Goal: Task Accomplishment & Management: Manage account settings

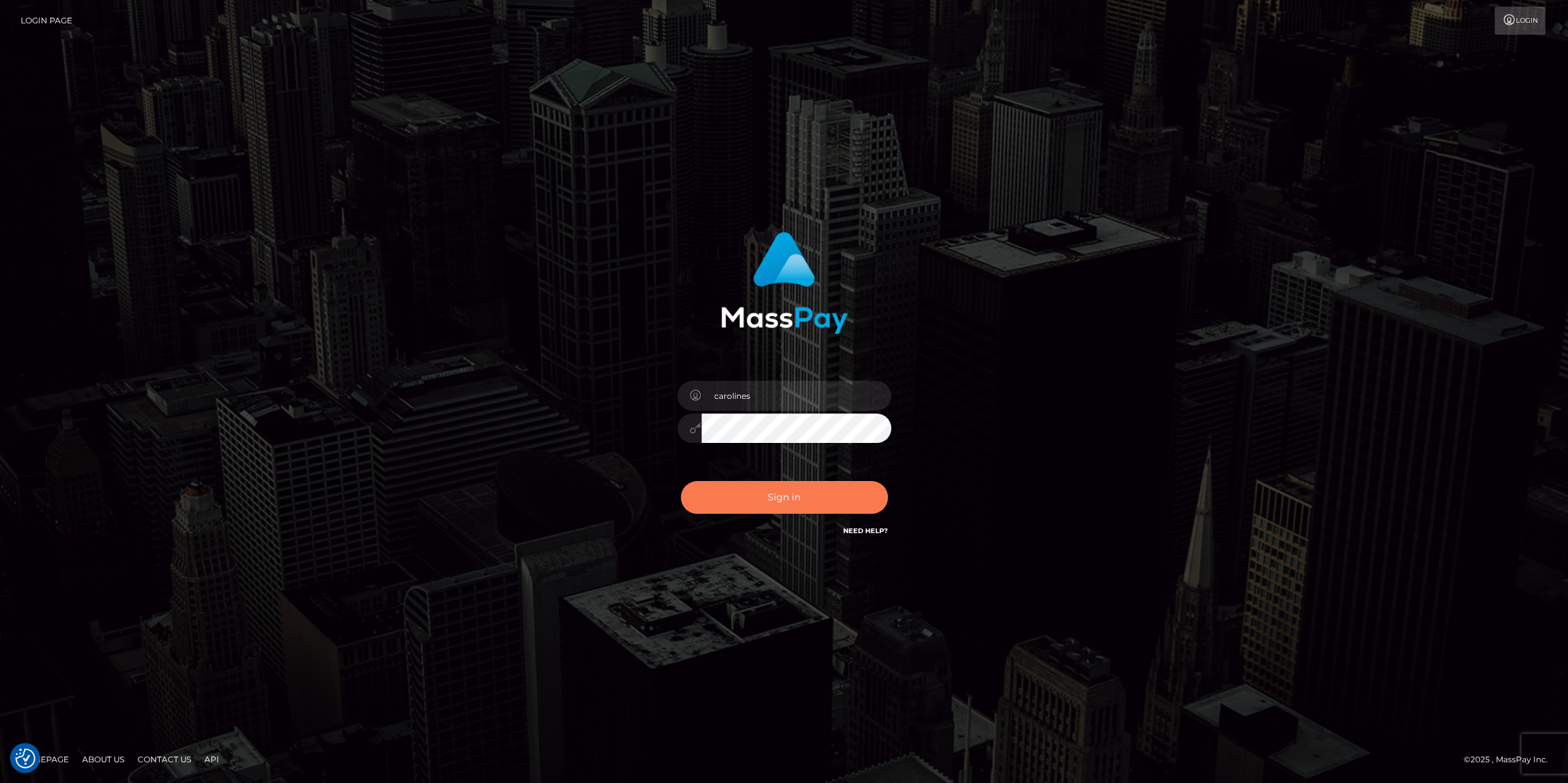
click at [798, 498] on button "Sign in" at bounding box center [784, 498] width 207 height 32
click at [768, 519] on div "Sign in Need Help?" at bounding box center [784, 502] width 234 height 60
click at [769, 502] on button "Sign in" at bounding box center [784, 498] width 207 height 32
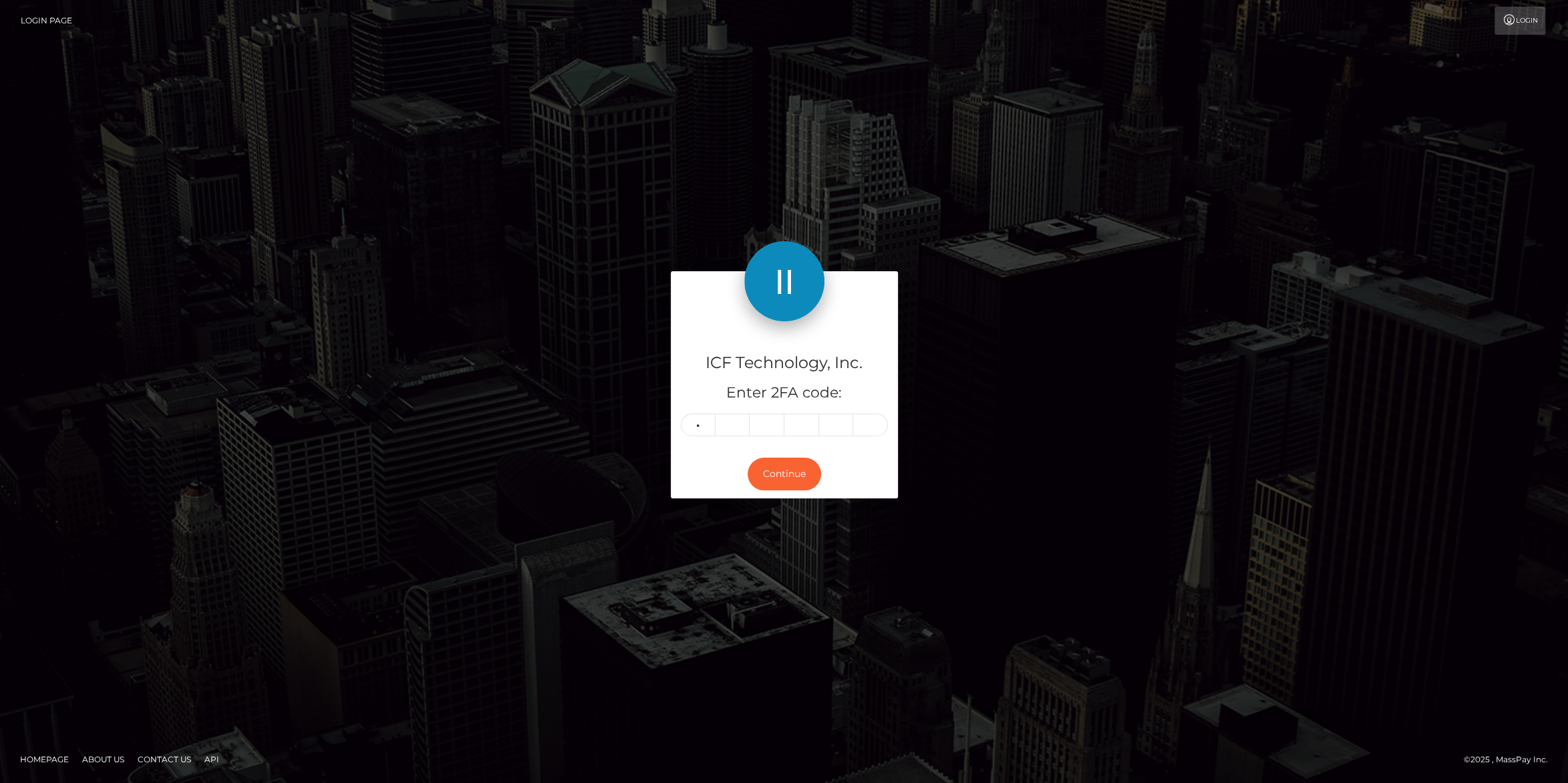
type input "1"
type input "8"
type input "0"
type input "6"
type input "9"
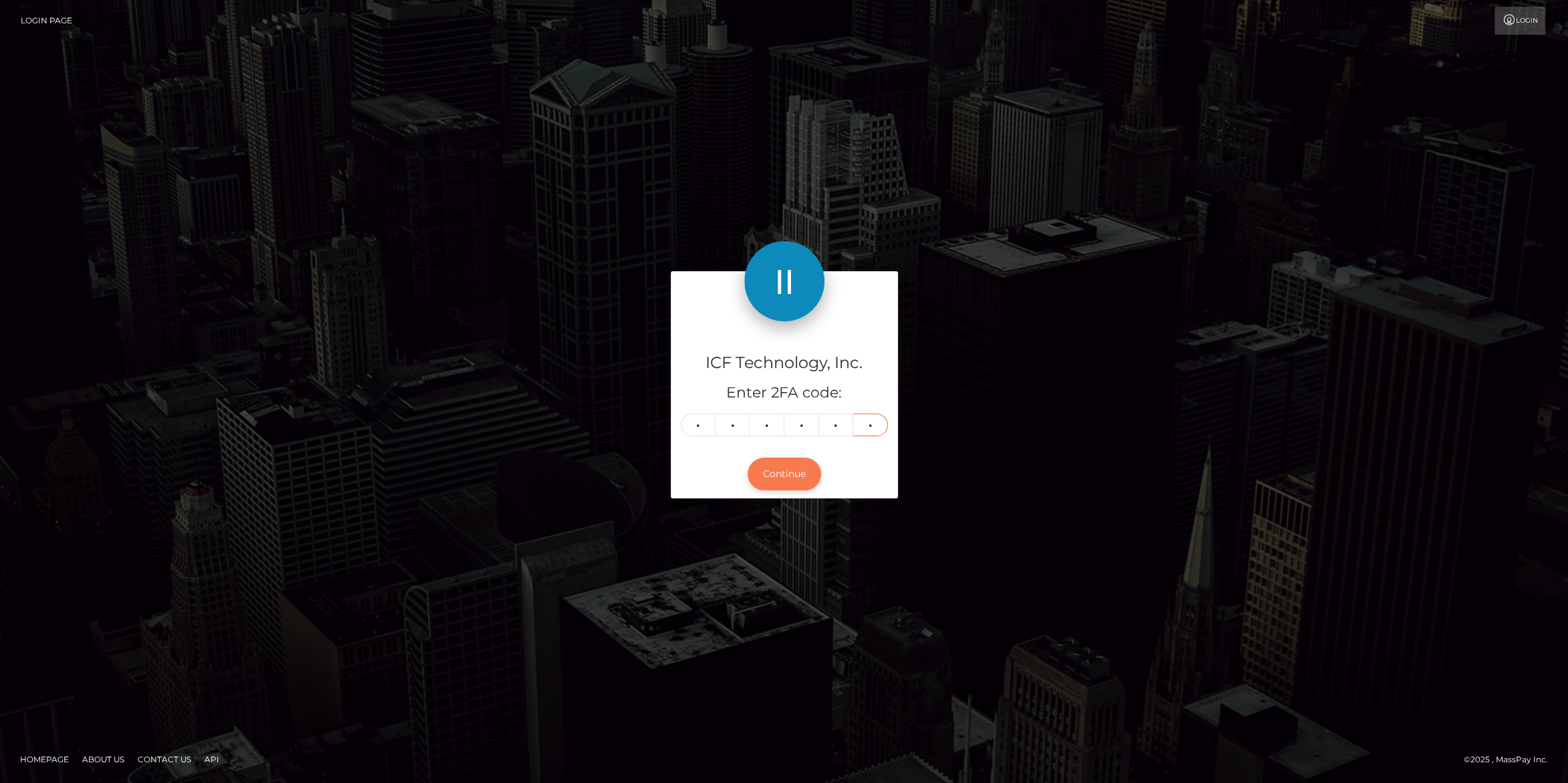
type input "2"
click at [768, 481] on button "Continue" at bounding box center [784, 474] width 73 height 32
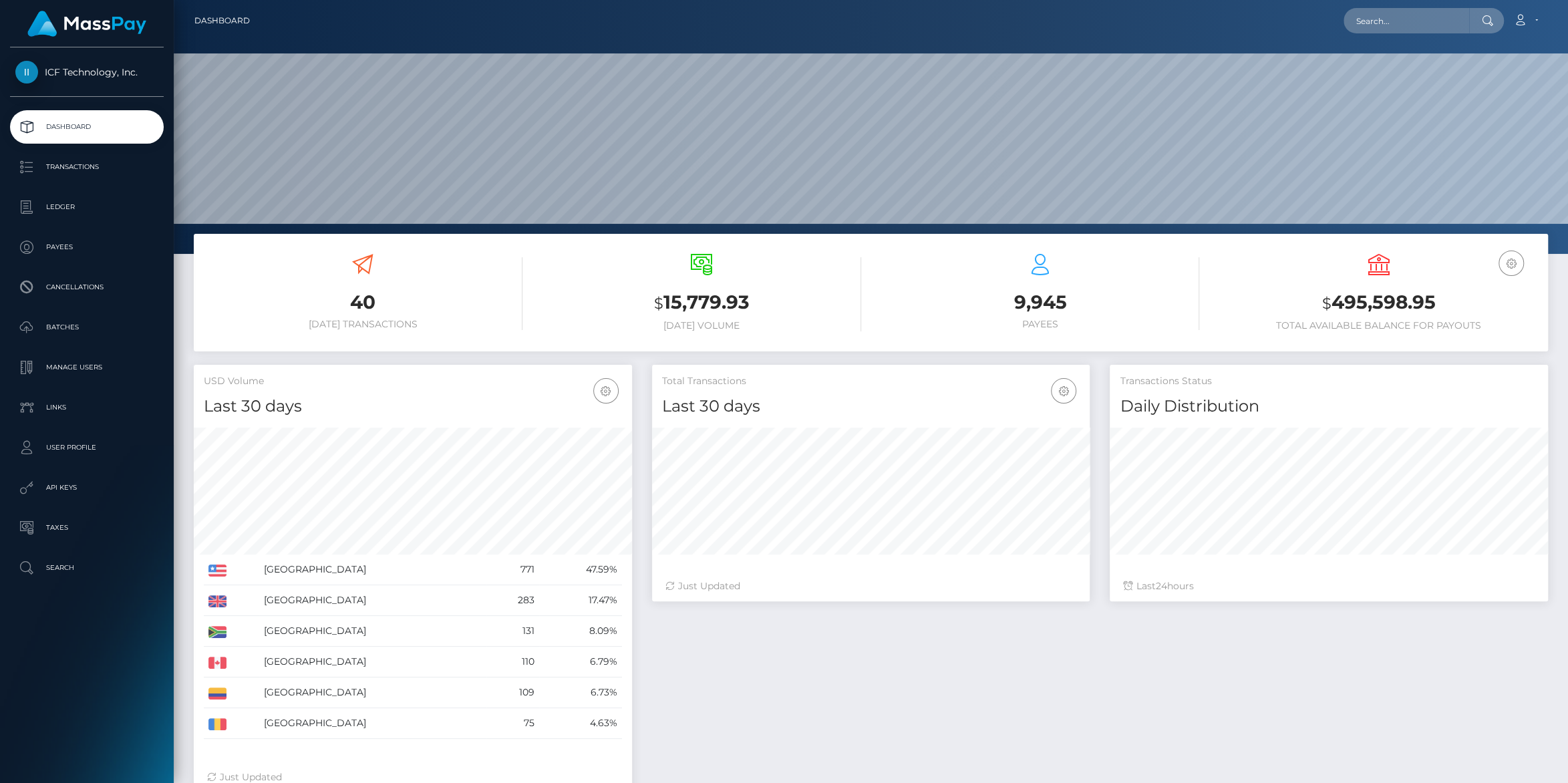
scroll to position [236, 437]
click at [1528, 24] on link "Account" at bounding box center [1524, 21] width 39 height 29
click at [1470, 88] on link "Logout" at bounding box center [1494, 86] width 106 height 25
